Goal: Task Accomplishment & Management: Manage account settings

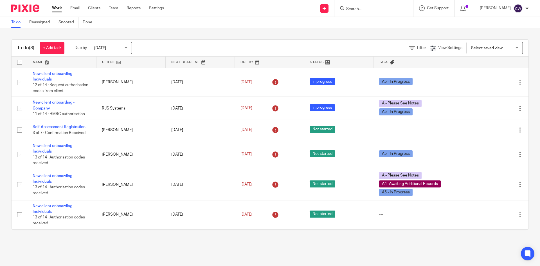
click at [356, 5] on form at bounding box center [376, 8] width 60 height 7
click at [356, 8] on input "Search" at bounding box center [371, 9] width 51 height 5
drag, startPoint x: 367, startPoint y: 6, endPoint x: 341, endPoint y: 8, distance: 26.5
click at [346, 8] on input "Search" at bounding box center [371, 9] width 51 height 5
paste input "Barrett Waspe Developments Ltd"
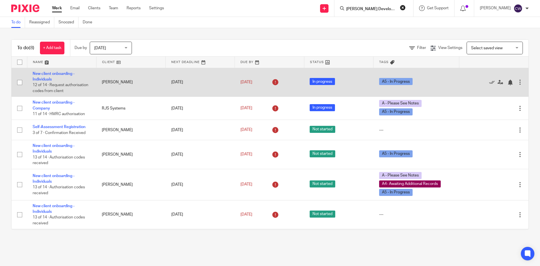
scroll to position [0, 10]
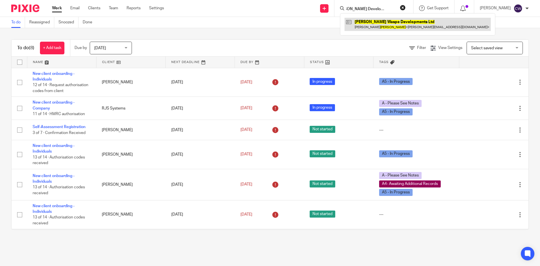
type input "[PERSON_NAME] Developments Ltd"
click at [360, 23] on link at bounding box center [418, 24] width 146 height 13
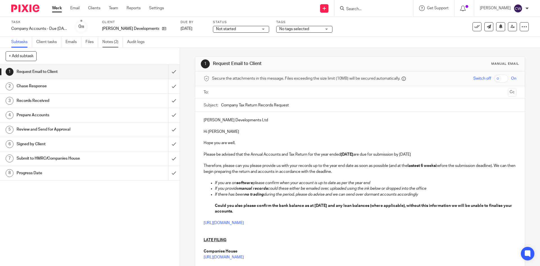
click at [113, 43] on link "Notes (2)" at bounding box center [112, 42] width 21 height 11
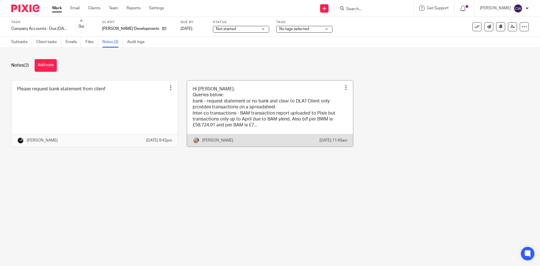
click at [289, 136] on link at bounding box center [270, 113] width 166 height 66
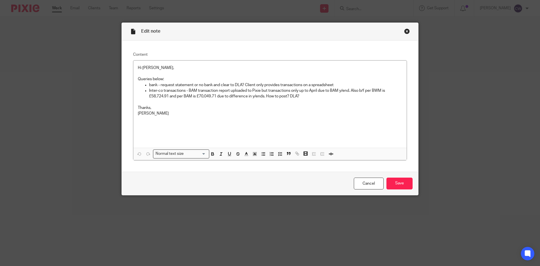
click at [404, 30] on div "Close this dialog window" at bounding box center [407, 31] width 6 height 6
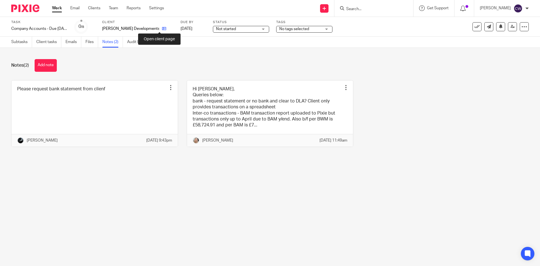
click at [162, 28] on icon at bounding box center [164, 28] width 4 height 4
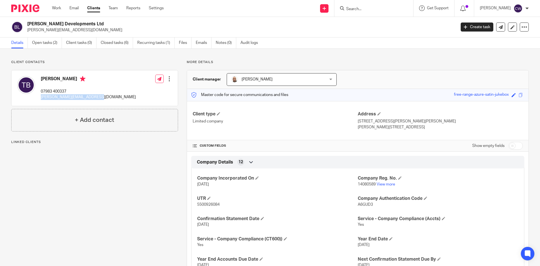
drag, startPoint x: 40, startPoint y: 96, endPoint x: 100, endPoint y: 99, distance: 60.6
click at [100, 99] on div "[PERSON_NAME] 07983 400337 [PERSON_NAME][EMAIL_ADDRESS][DOMAIN_NAME] Edit conta…" at bounding box center [95, 87] width 166 height 35
copy p "[PERSON_NAME][EMAIL_ADDRESS][DOMAIN_NAME]"
drag, startPoint x: 29, startPoint y: 24, endPoint x: 37, endPoint y: 23, distance: 8.1
click at [56, 25] on h2 "[PERSON_NAME] Developments Ltd" at bounding box center [197, 24] width 340 height 6
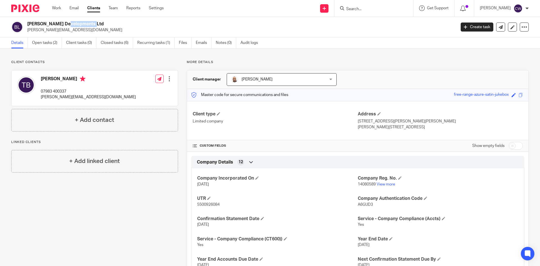
drag, startPoint x: 28, startPoint y: 23, endPoint x: 102, endPoint y: 23, distance: 74.3
click at [102, 23] on h2 "[PERSON_NAME] Developments Ltd" at bounding box center [197, 24] width 340 height 6
copy h2 "[PERSON_NAME] Developments Ltd"
click at [47, 42] on link "Open tasks (2)" at bounding box center [47, 42] width 30 height 11
drag, startPoint x: 26, startPoint y: 23, endPoint x: 98, endPoint y: 24, distance: 72.0
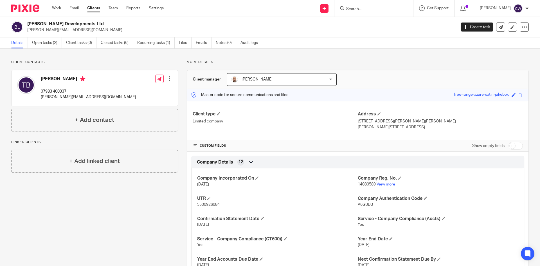
click at [98, 24] on div "[PERSON_NAME] Developments Ltd [PERSON_NAME][EMAIL_ADDRESS][DOMAIN_NAME]" at bounding box center [231, 27] width 441 height 12
copy h2 "[PERSON_NAME] Developments Ltd"
click at [99, 25] on h2 "[PERSON_NAME] Developments Ltd" at bounding box center [197, 24] width 340 height 6
drag, startPoint x: 27, startPoint y: 23, endPoint x: 98, endPoint y: 26, distance: 71.3
click at [98, 26] on h2 "[PERSON_NAME] Developments Ltd" at bounding box center [197, 24] width 340 height 6
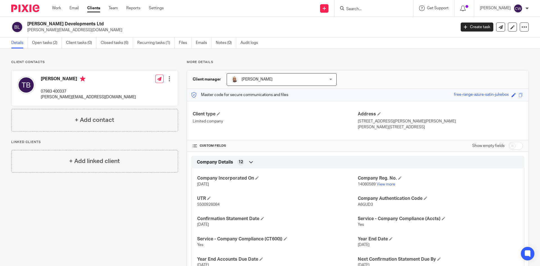
copy h2 "[PERSON_NAME] Developments Ltd"
click at [346, 10] on input "Search" at bounding box center [371, 9] width 51 height 5
type input "regenberit"
click at [367, 21] on link at bounding box center [380, 22] width 70 height 8
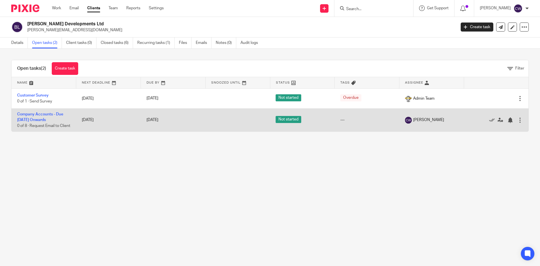
click at [49, 116] on td "Company Accounts - Due [DATE] Onwards 0 of 8 · Request Email to Client" at bounding box center [44, 119] width 65 height 23
click at [49, 115] on link "Company Accounts - Due [DATE] Onwards" at bounding box center [40, 117] width 46 height 10
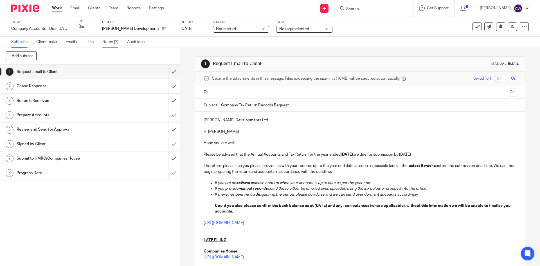
click at [107, 42] on link "Notes (2)" at bounding box center [112, 42] width 21 height 11
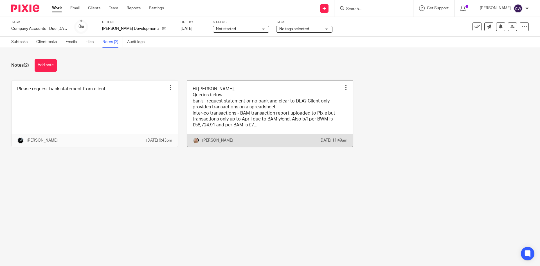
click link
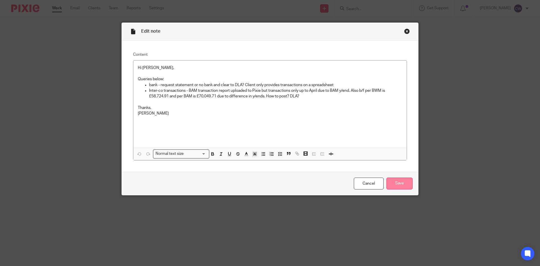
click at [394, 181] on input "Save" at bounding box center [400, 184] width 26 height 12
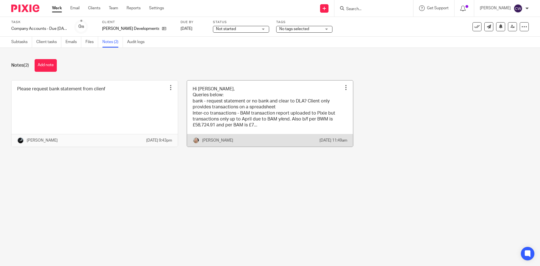
click at [297, 130] on link at bounding box center [270, 113] width 166 height 66
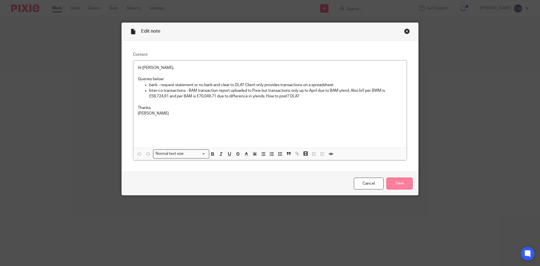
click at [401, 182] on input "Save" at bounding box center [400, 184] width 26 height 12
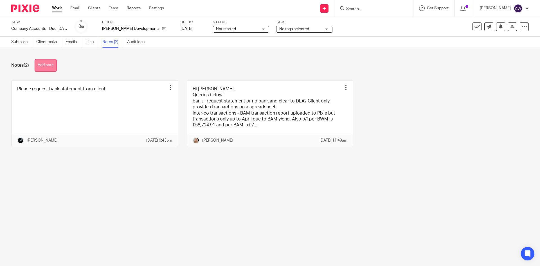
click at [53, 61] on button "Add note" at bounding box center [46, 65] width 22 height 13
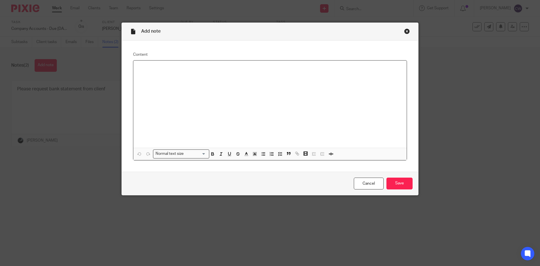
click at [174, 78] on div at bounding box center [269, 103] width 273 height 87
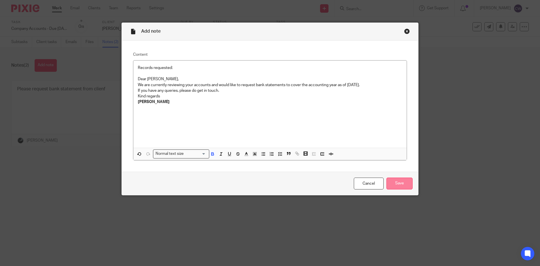
click at [410, 184] on input "Save" at bounding box center [400, 184] width 26 height 12
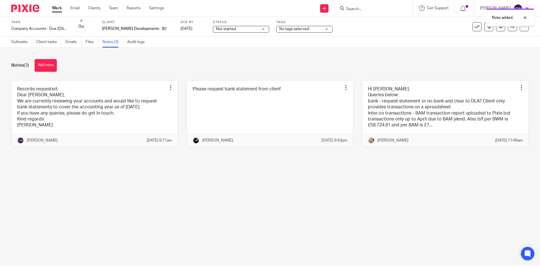
drag, startPoint x: 301, startPoint y: 24, endPoint x: 301, endPoint y: 30, distance: 6.2
click at [301, 29] on body "Work Email Clients Team Reports Settings Work Email Clients Team Reports Settin…" at bounding box center [270, 133] width 540 height 266
click at [301, 28] on span "No tags selected" at bounding box center [294, 29] width 30 height 4
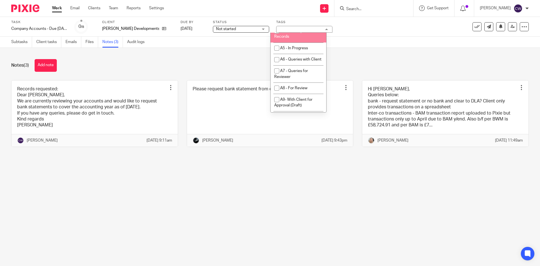
scroll to position [214, 0]
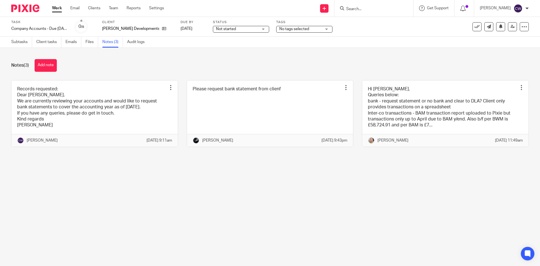
click at [365, 67] on div "Notes (3) Add note" at bounding box center [270, 65] width 518 height 13
click at [304, 36] on div "Task Company Accounts - Due 1st May 2023 Onwards Save Company Accounts - Due 1s…" at bounding box center [270, 27] width 540 height 20
click at [303, 29] on span "No tags selected" at bounding box center [294, 29] width 30 height 4
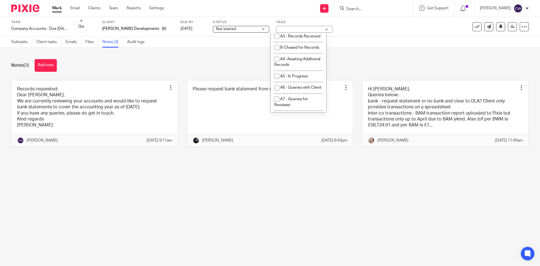
click at [299, 31] on li "A2- Records Requested" at bounding box center [299, 25] width 56 height 12
checkbox input "true"
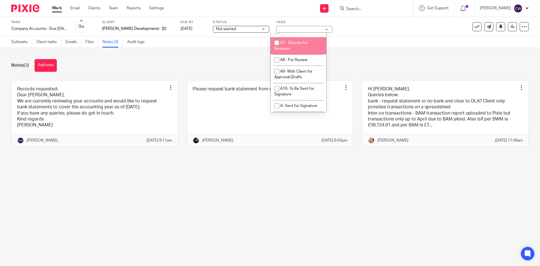
scroll to position [242, 0]
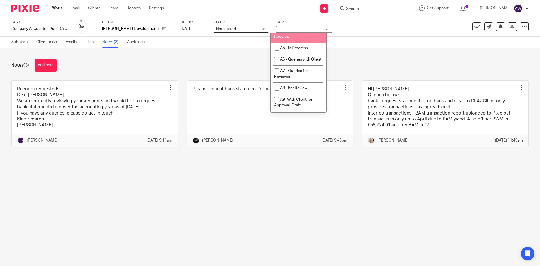
click at [291, 39] on span "A4- Awaiting Additional Records" at bounding box center [297, 34] width 46 height 10
checkbox input "true"
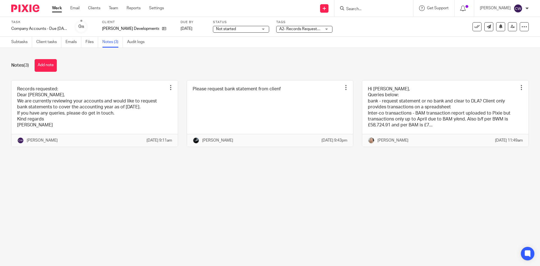
click at [435, 68] on div "Notes (3) Add note" at bounding box center [270, 65] width 518 height 13
click at [355, 12] on div at bounding box center [373, 8] width 79 height 17
click at [354, 10] on input "Search" at bounding box center [371, 9] width 51 height 5
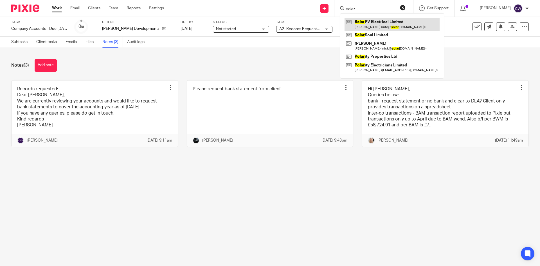
type input "solar"
click at [365, 20] on link at bounding box center [392, 24] width 95 height 13
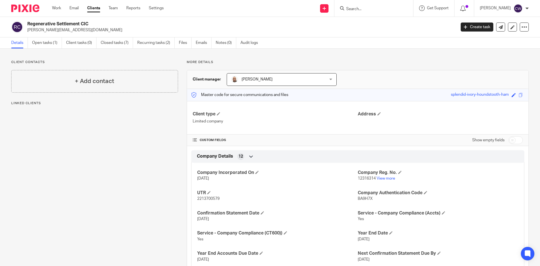
drag, startPoint x: 26, startPoint y: 23, endPoint x: 96, endPoint y: 23, distance: 70.6
click at [96, 23] on div "Regenerative Settlement CIC [PERSON_NAME][EMAIL_ADDRESS][DOMAIN_NAME]" at bounding box center [231, 27] width 441 height 12
copy h2 "Regenerative Settlement CIC"
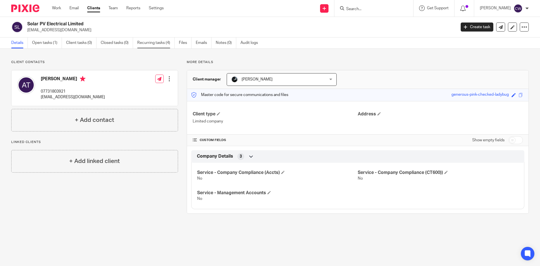
click at [162, 42] on link "Recurring tasks (4)" at bounding box center [155, 42] width 37 height 11
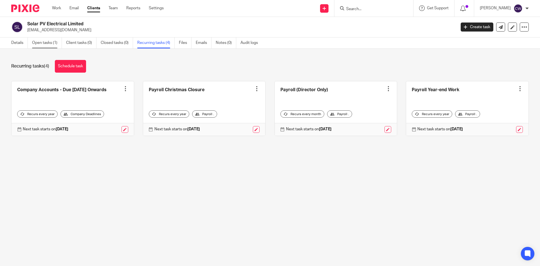
click at [43, 42] on link "Open tasks (1)" at bounding box center [47, 42] width 30 height 11
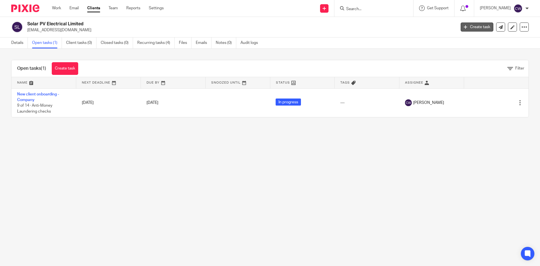
click at [470, 28] on link "Create task" at bounding box center [477, 27] width 33 height 9
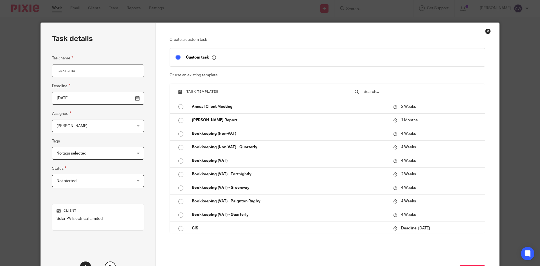
click at [384, 95] on input "text" at bounding box center [421, 92] width 116 height 6
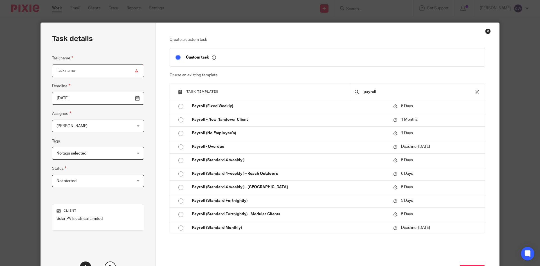
scroll to position [68, 0]
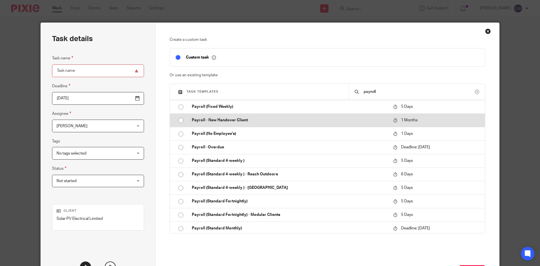
type input "payroll"
click at [230, 121] on p "Payroll - New Handover Client" at bounding box center [290, 120] width 196 height 6
type input "2025-09-22"
type input "Payroll - New Handover Client"
checkbox input "false"
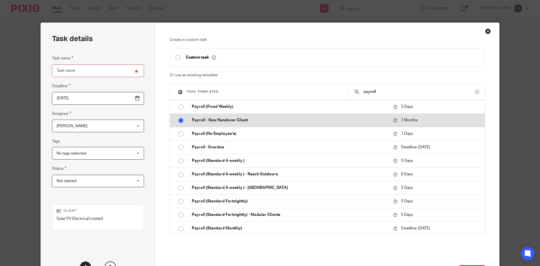
radio input "true"
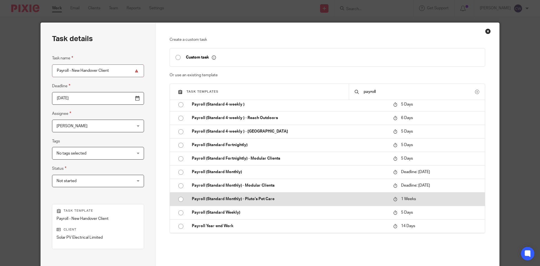
scroll to position [67, 0]
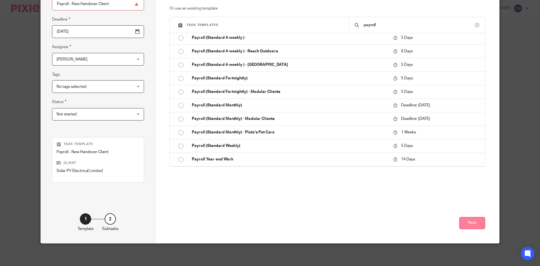
click at [474, 220] on button "Next" at bounding box center [472, 223] width 26 height 12
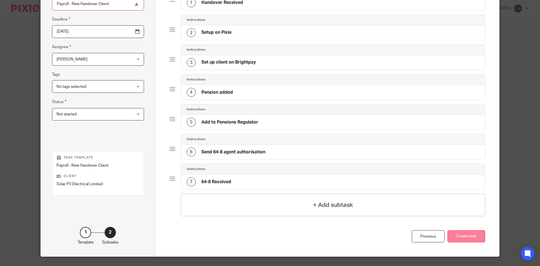
click at [465, 235] on button "Create task" at bounding box center [467, 236] width 38 height 12
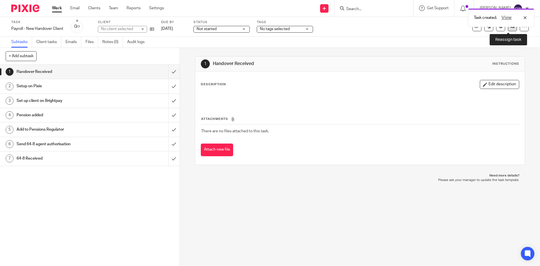
click at [511, 28] on icon at bounding box center [513, 26] width 4 height 4
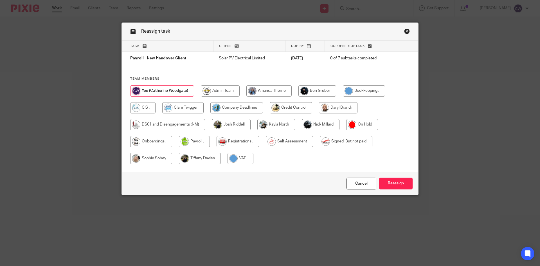
click at [184, 141] on input "radio" at bounding box center [194, 141] width 31 height 11
radio input "true"
click at [394, 186] on input "Reassign" at bounding box center [395, 184] width 33 height 12
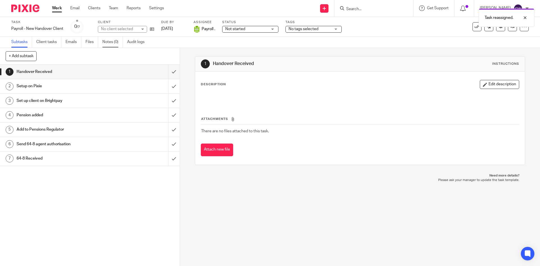
click at [116, 40] on link "Notes (0)" at bounding box center [112, 42] width 21 height 11
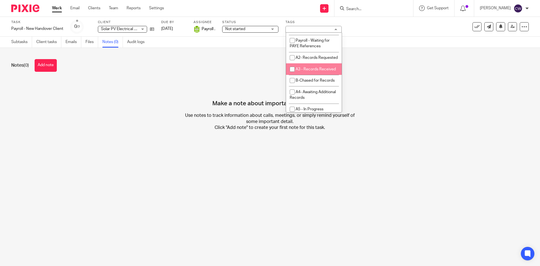
scroll to position [169, 0]
click at [315, 76] on li "A2- Records Requested" at bounding box center [314, 70] width 56 height 12
checkbox input "true"
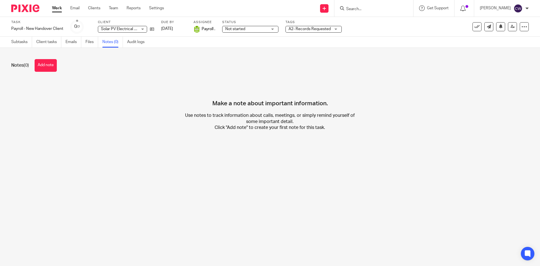
click at [181, 89] on div "Make a note about important information. Use notes to track information about c…" at bounding box center [270, 109] width 518 height 59
click at [39, 70] on button "Add note" at bounding box center [46, 65] width 22 height 13
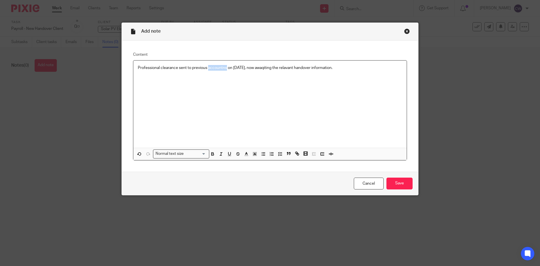
drag, startPoint x: 215, startPoint y: 66, endPoint x: 206, endPoint y: 81, distance: 17.8
click at [206, 86] on div "Professional clearance sent to previous accountns on 21/08/2025, now awaqiting …" at bounding box center [269, 103] width 273 height 87
click at [223, 66] on p "Professional clearance sent to previous accountns on 21/08/2025, now awaqiting …" at bounding box center [270, 68] width 264 height 6
click at [225, 68] on p "Professional clearance sent to previous accountns on 21/08/2025, now awaqiting …" at bounding box center [270, 68] width 264 height 6
click at [394, 183] on input "Save" at bounding box center [400, 184] width 26 height 12
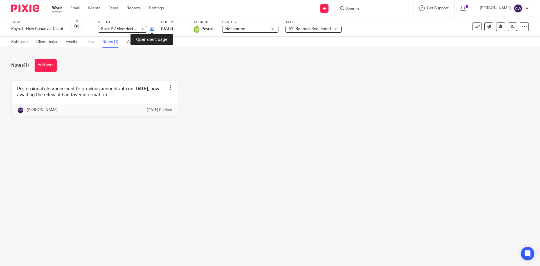
click at [151, 31] on icon at bounding box center [152, 29] width 4 height 4
click at [372, 8] on input "Search" at bounding box center [371, 9] width 51 height 5
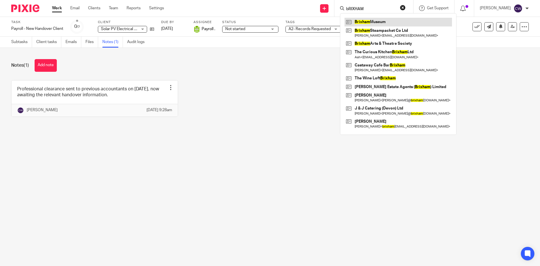
type input "bRIXHAM"
click at [380, 19] on link at bounding box center [398, 22] width 107 height 8
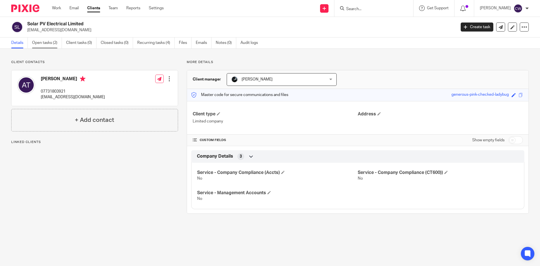
click at [44, 43] on link "Open tasks (2)" at bounding box center [47, 42] width 30 height 11
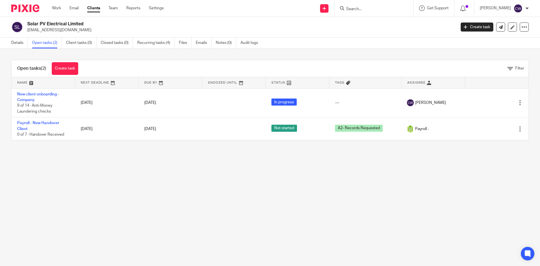
click at [475, 22] on div "Solar PV Electrical Limited [EMAIL_ADDRESS][DOMAIN_NAME] Create task Update fro…" at bounding box center [270, 27] width 518 height 12
click at [476, 28] on link "Create task" at bounding box center [477, 27] width 33 height 9
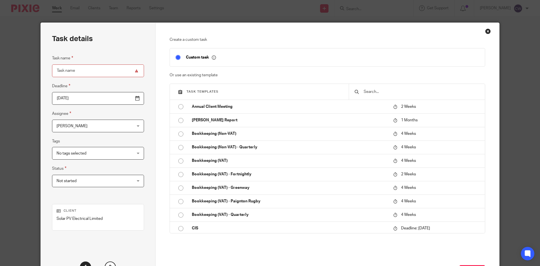
click at [376, 95] on div at bounding box center [417, 92] width 136 height 16
click at [372, 92] on input "text" at bounding box center [421, 92] width 116 height 6
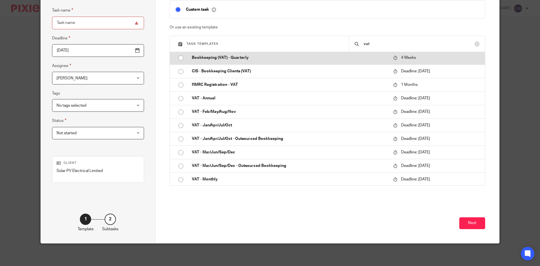
scroll to position [96, 0]
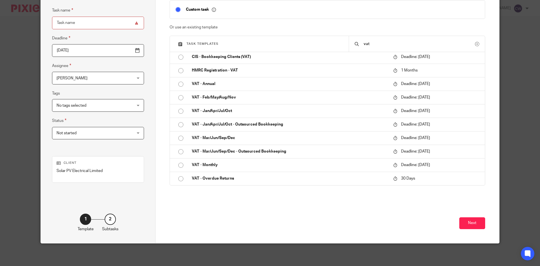
type input "vat"
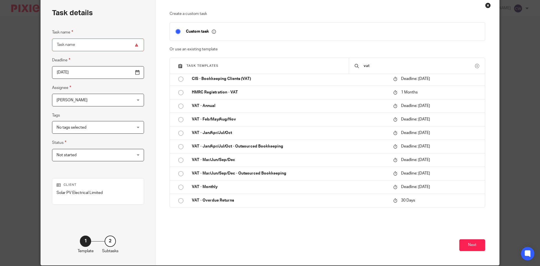
scroll to position [0, 0]
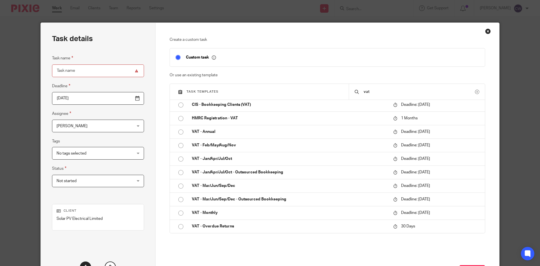
click at [485, 32] on div "Close this dialog window" at bounding box center [488, 31] width 6 height 6
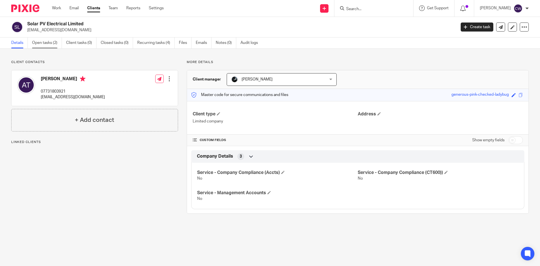
click at [40, 44] on link "Open tasks (2)" at bounding box center [47, 42] width 30 height 11
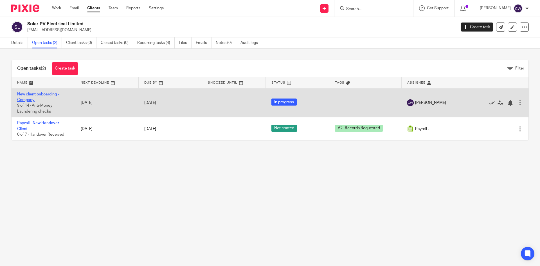
click at [42, 93] on link "New client onboarding - Company" at bounding box center [38, 97] width 42 height 10
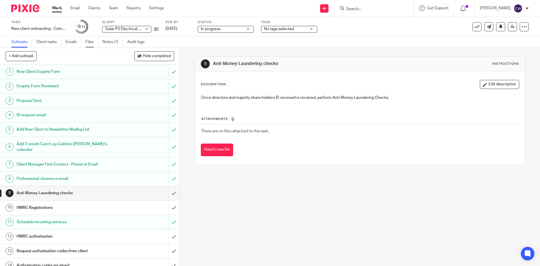
click at [94, 43] on link "Files" at bounding box center [92, 42] width 13 height 11
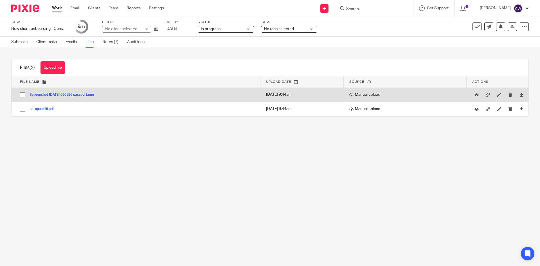
click at [84, 95] on button "Screenshot 2025-08-21 090526 passport.png" at bounding box center [64, 95] width 69 height 4
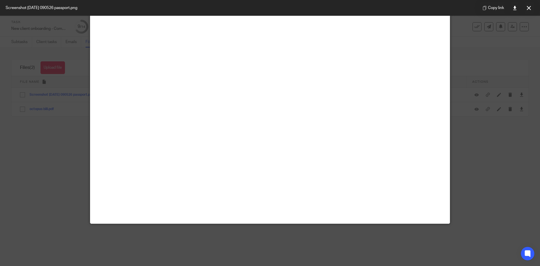
scroll to position [298, 0]
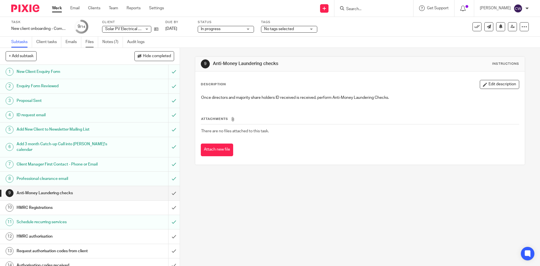
click at [91, 42] on link "Files" at bounding box center [92, 42] width 13 height 11
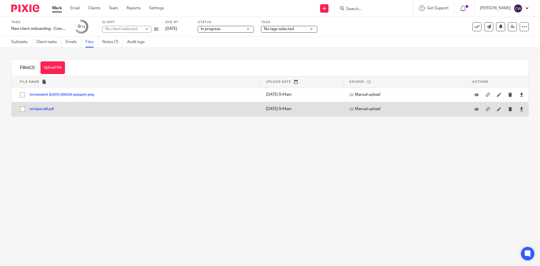
click at [37, 108] on button "octopus bill.pdf" at bounding box center [44, 109] width 29 height 4
